Goal: Task Accomplishment & Management: Manage account settings

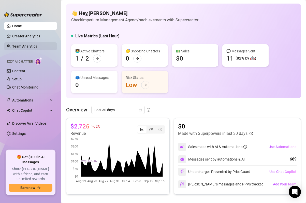
click at [26, 46] on link "Team Analytics" at bounding box center [24, 46] width 25 height 4
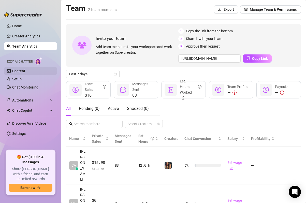
click at [16, 70] on link "Content" at bounding box center [18, 71] width 13 height 4
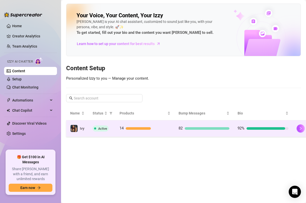
click at [110, 133] on td "Active" at bounding box center [101, 128] width 27 height 17
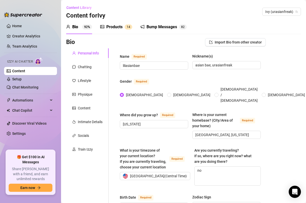
type input "[DATE]"
click at [121, 27] on div "Products" at bounding box center [114, 27] width 16 height 6
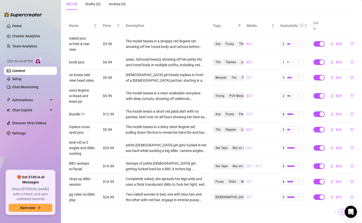
scroll to position [92, 0]
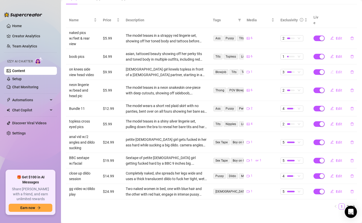
click at [305, 70] on icon "edit" at bounding box center [332, 72] width 4 height 4
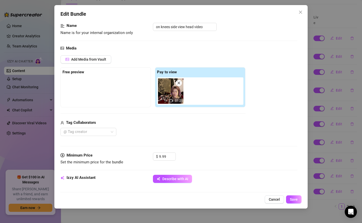
scroll to position [0, 0]
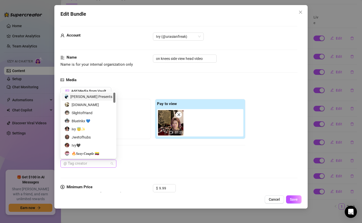
click at [84, 165] on div at bounding box center [85, 163] width 49 height 7
click at [90, 97] on div "[PERSON_NAME] Presents" at bounding box center [89, 97] width 48 height 6
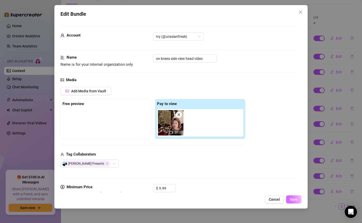
click at [291, 198] on span "Save" at bounding box center [294, 200] width 8 height 4
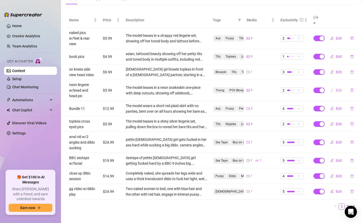
click at [305, 86] on button "Edit" at bounding box center [336, 90] width 20 height 8
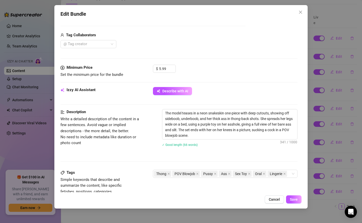
scroll to position [160, 0]
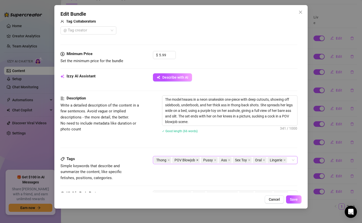
click at [197, 160] on icon "close" at bounding box center [197, 161] width 2 height 2
click at [234, 160] on icon "close" at bounding box center [235, 160] width 3 height 3
click at [291, 199] on span "Save" at bounding box center [294, 200] width 8 height 4
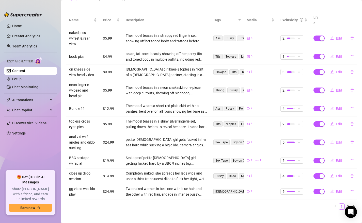
click at [305, 140] on span "Edit" at bounding box center [339, 142] width 6 height 4
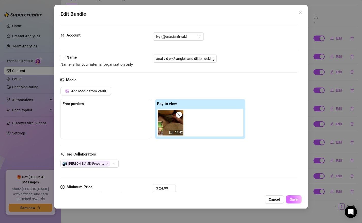
click at [295, 200] on span "Save" at bounding box center [294, 200] width 8 height 4
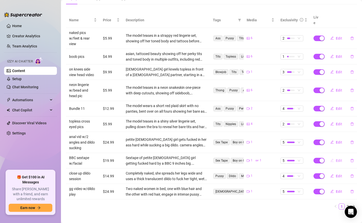
click at [305, 159] on span "Edit" at bounding box center [339, 161] width 6 height 4
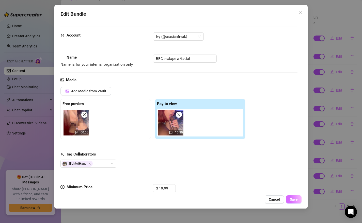
click at [293, 202] on button "Save" at bounding box center [293, 200] width 15 height 8
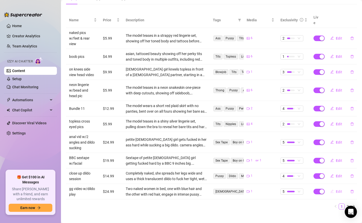
click at [305, 190] on span "Edit" at bounding box center [339, 192] width 6 height 4
type textarea "double the fun, double the pleasure 😏🔥 two naughty girls with hands, mouths, an…"
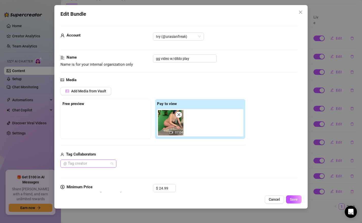
click at [108, 165] on div at bounding box center [85, 163] width 49 height 7
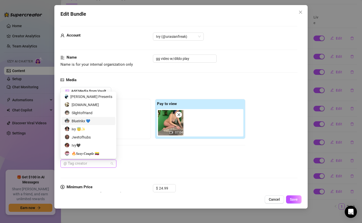
click at [85, 121] on div "BlueInkx 💙" at bounding box center [89, 121] width 48 height 6
click at [291, 197] on button "Save" at bounding box center [293, 200] width 15 height 8
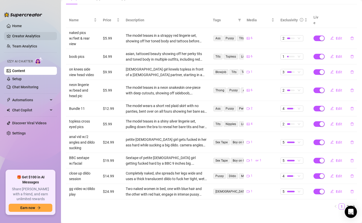
click at [28, 34] on link "Creator Analytics" at bounding box center [32, 36] width 41 height 8
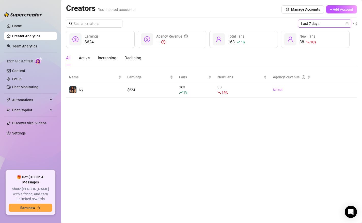
click at [305, 24] on span "Last 7 days" at bounding box center [324, 24] width 47 height 8
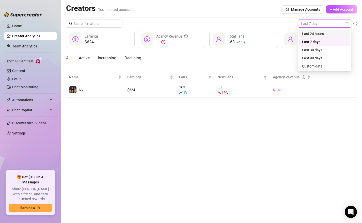
click at [305, 32] on div "Last 24 hours" at bounding box center [324, 34] width 45 height 6
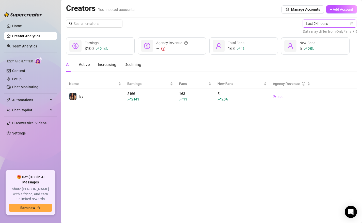
click at [215, 139] on main "Creators 1 connected accounts Manage Accounts + Add Account Last 24 hours Last …" at bounding box center [211, 111] width 301 height 223
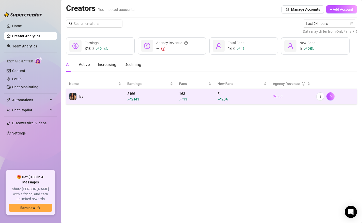
click at [277, 96] on link "Set cut" at bounding box center [292, 96] width 38 height 5
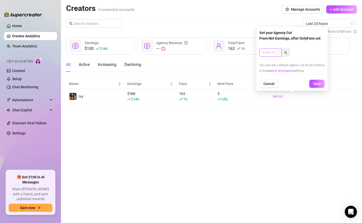
click at [269, 55] on input at bounding box center [271, 53] width 22 height 8
type input "50"
click at [305, 84] on span "Save" at bounding box center [317, 84] width 8 height 4
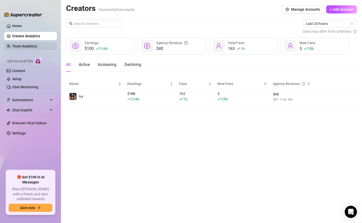
click at [28, 46] on link "Team Analytics" at bounding box center [24, 46] width 25 height 4
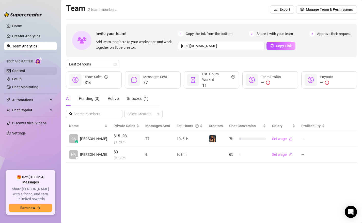
click at [21, 70] on link "Content" at bounding box center [18, 71] width 13 height 4
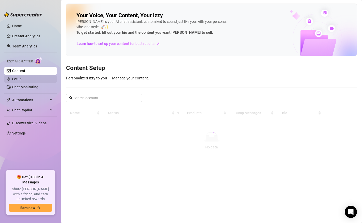
click at [21, 78] on link "Setup" at bounding box center [16, 79] width 9 height 4
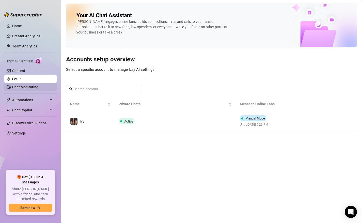
click at [22, 87] on link "Chat Monitoring" at bounding box center [25, 87] width 26 height 4
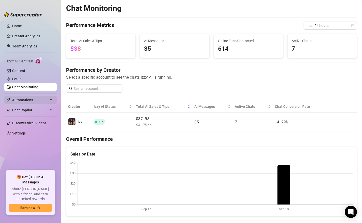
click at [38, 102] on span "Automations" at bounding box center [30, 100] width 36 height 8
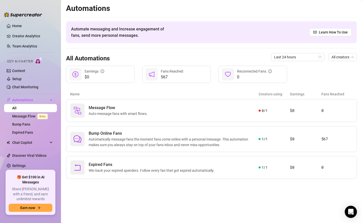
click at [17, 106] on link "All" at bounding box center [14, 108] width 4 height 4
click at [41, 99] on span "Automations" at bounding box center [30, 100] width 36 height 8
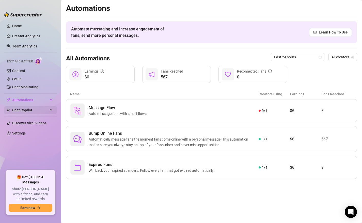
click at [41, 110] on span "Chat Copilot" at bounding box center [30, 110] width 36 height 8
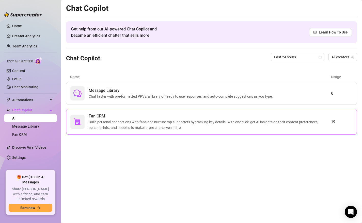
click at [151, 124] on span "Build personal connections with fans and nurture top supporters by tracking key…" at bounding box center [210, 124] width 242 height 11
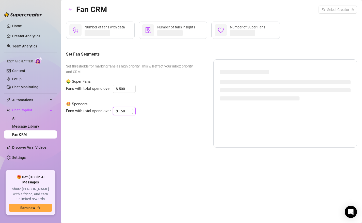
click at [125, 113] on input "150" at bounding box center [127, 111] width 17 height 8
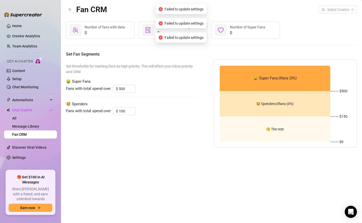
type input "150"
click at [133, 142] on div "Set thresholds for marking fans as high priority. This will effect your inbox p…" at bounding box center [131, 103] width 131 height 88
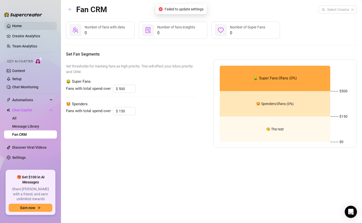
click at [20, 25] on link "Home" at bounding box center [17, 26] width 10 height 4
